Goal: Task Accomplishment & Management: Use online tool/utility

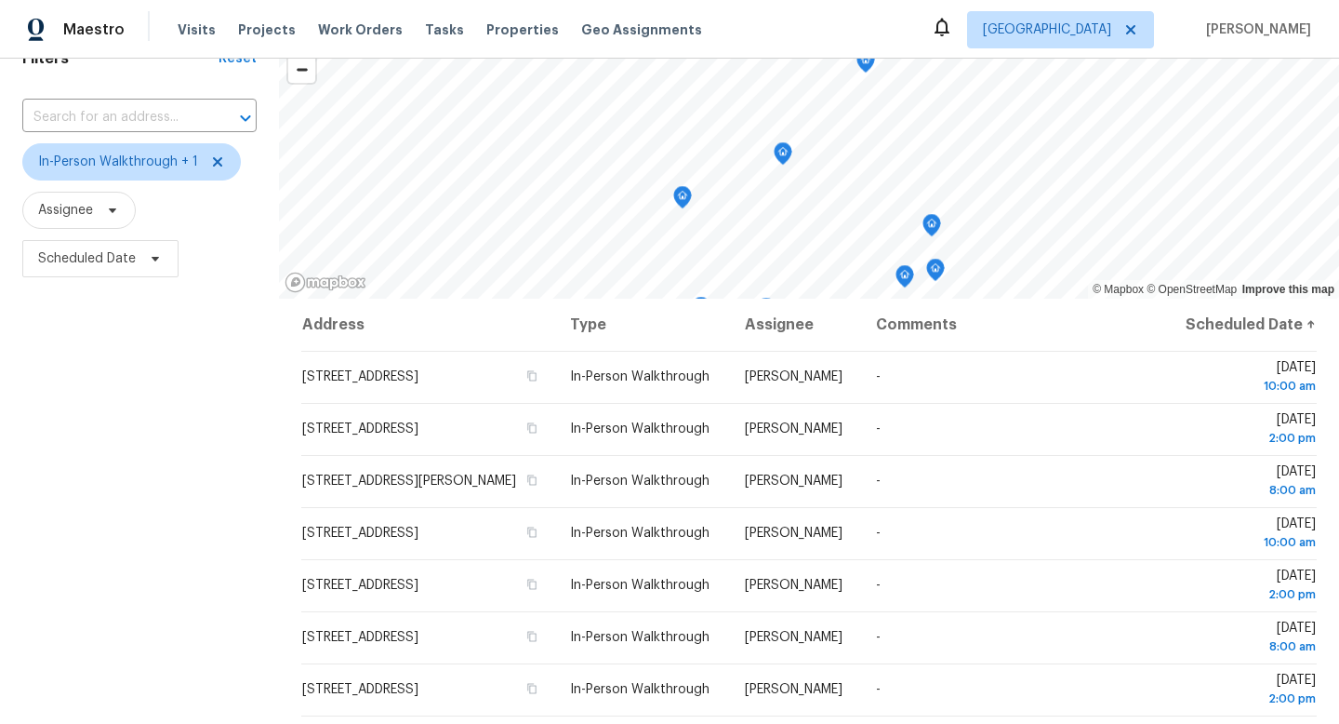
scroll to position [122, 0]
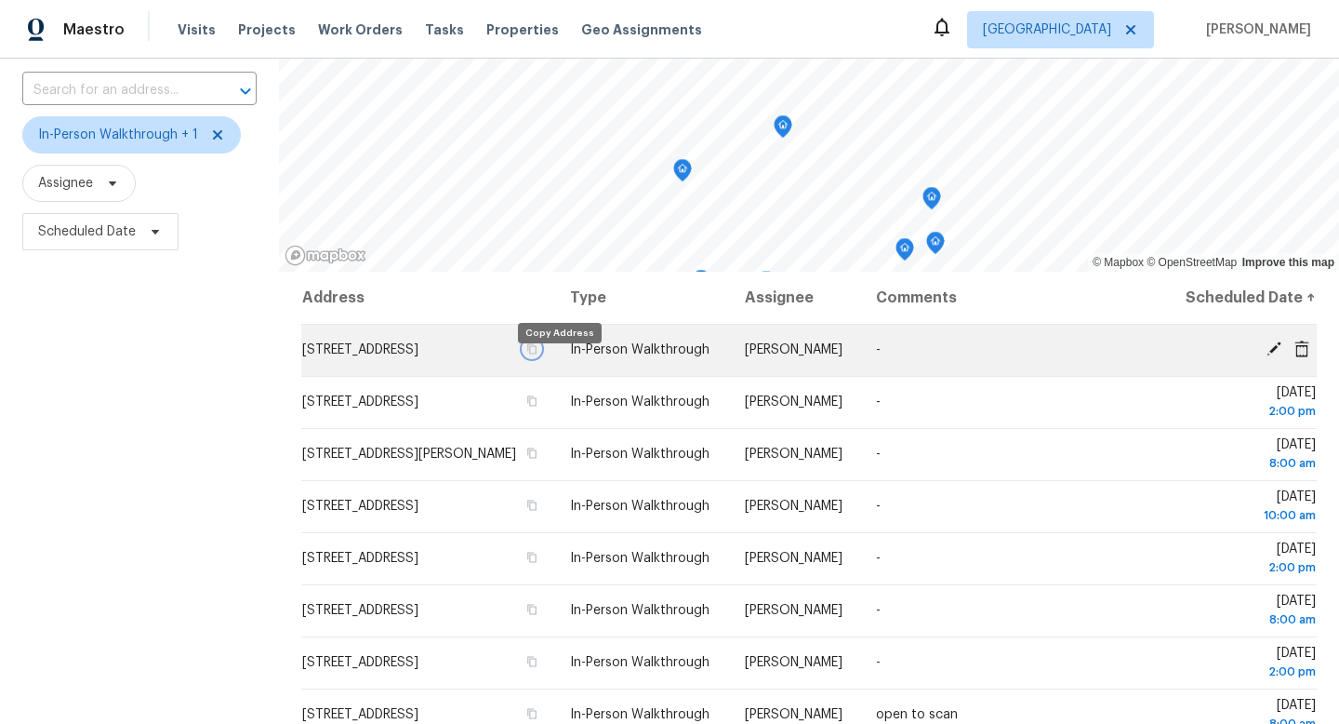
click at [538, 354] on icon "button" at bounding box center [531, 348] width 11 height 11
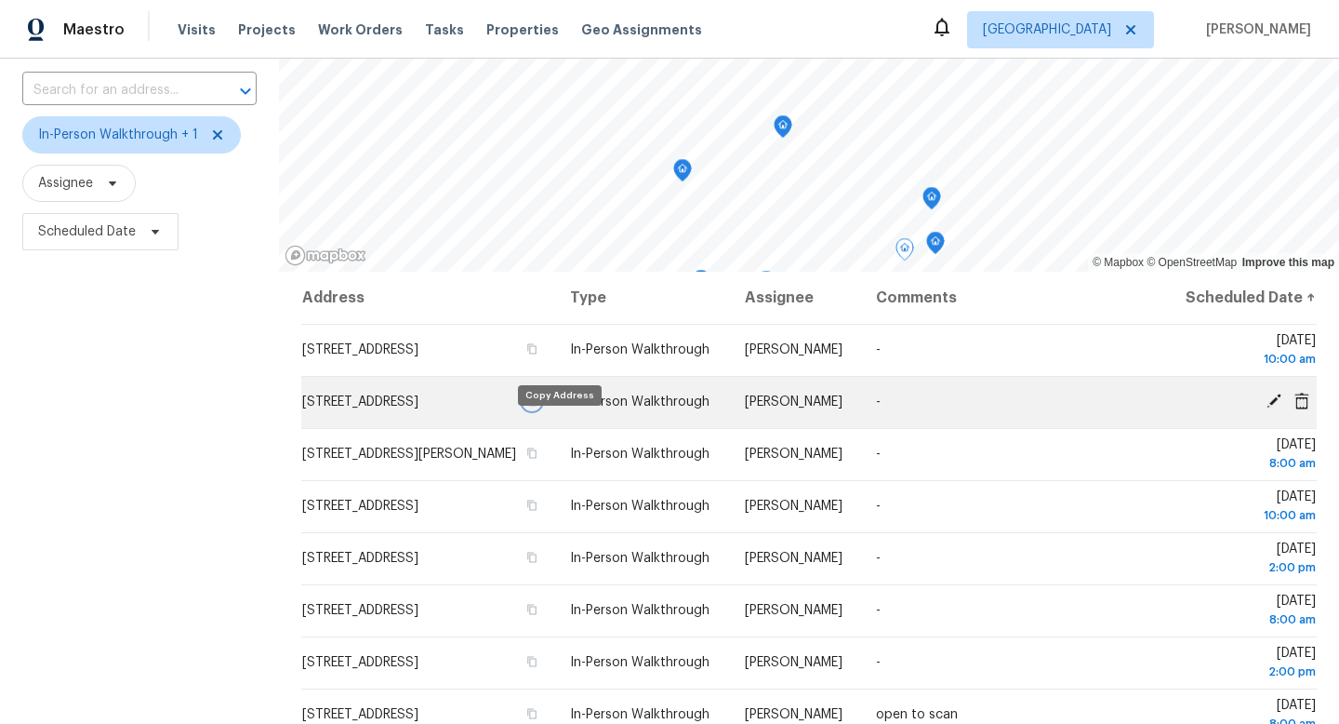
click at [538, 406] on icon "button" at bounding box center [532, 401] width 9 height 10
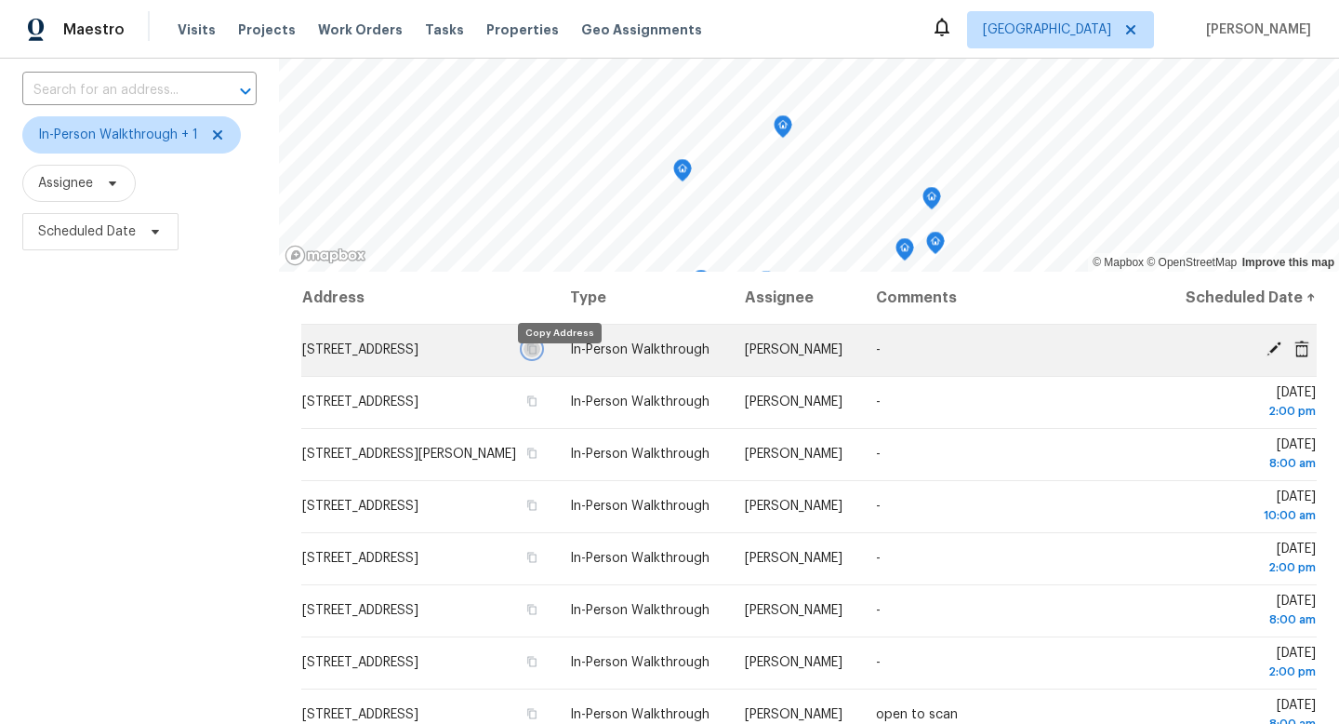
click at [538, 354] on icon "button" at bounding box center [531, 348] width 11 height 11
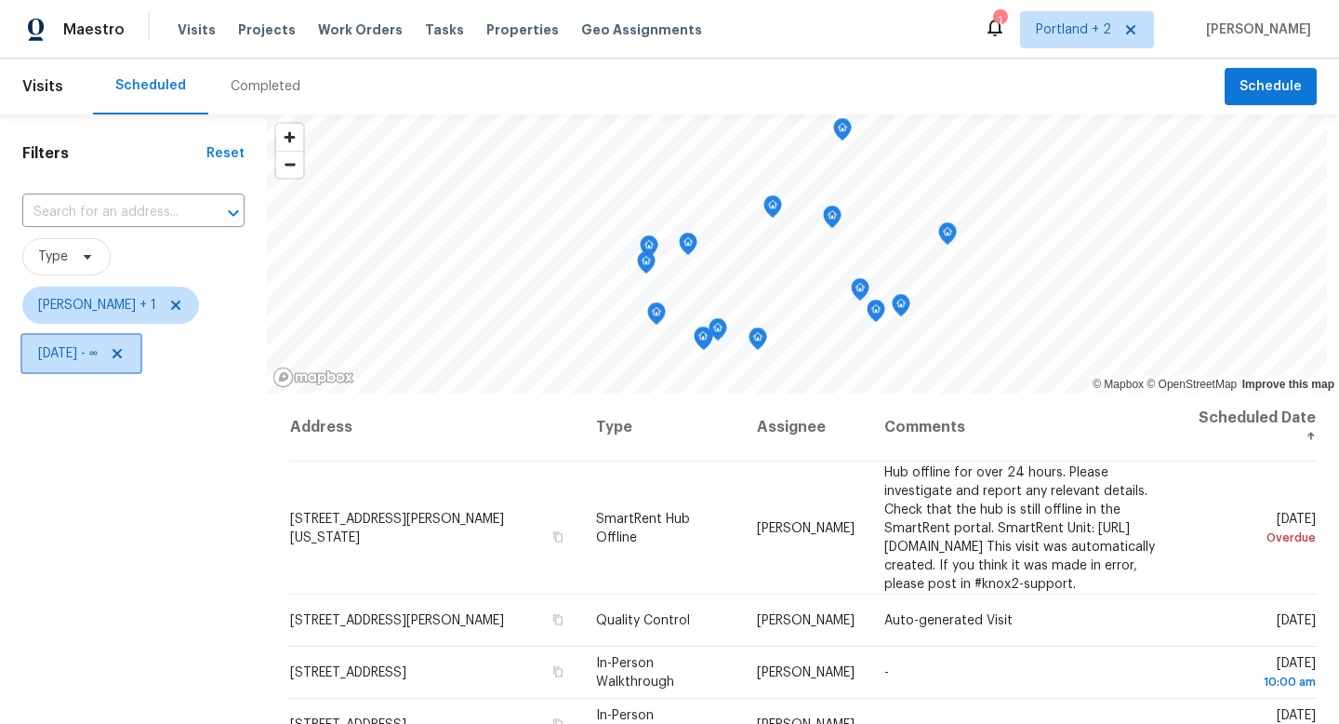
click at [122, 355] on icon at bounding box center [117, 353] width 9 height 9
